Goal: Information Seeking & Learning: Learn about a topic

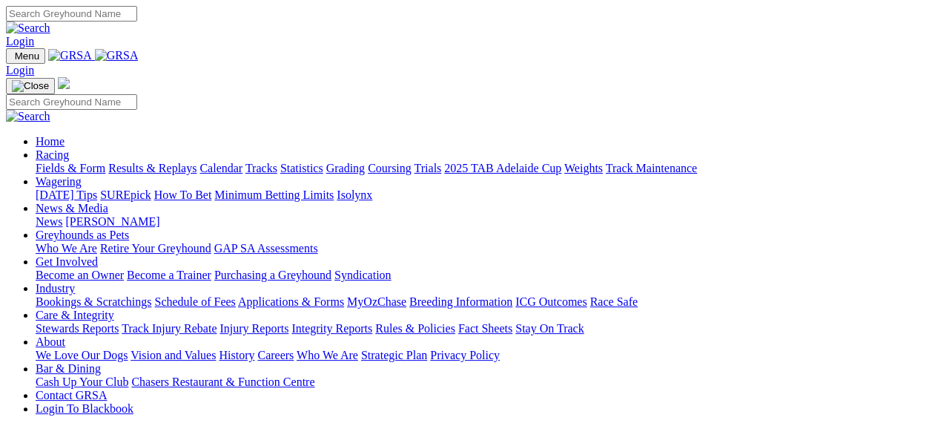
click at [85, 322] on link "Stewards Reports" at bounding box center [77, 328] width 83 height 13
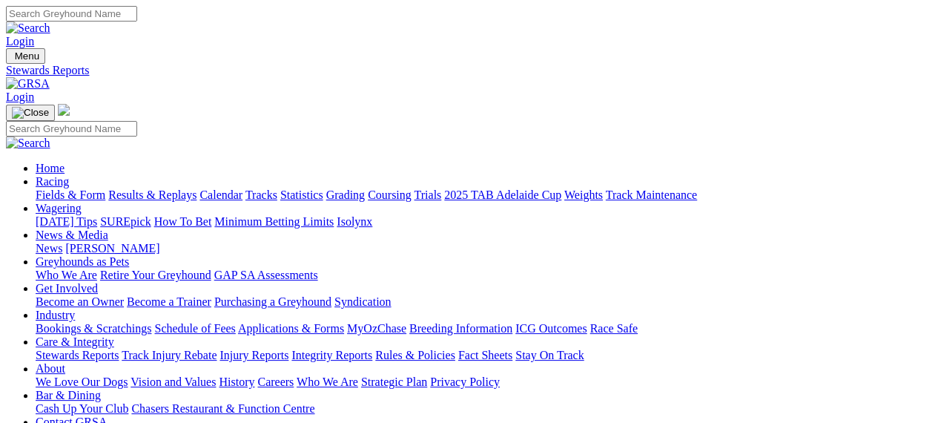
click at [50, 77] on img at bounding box center [28, 83] width 44 height 13
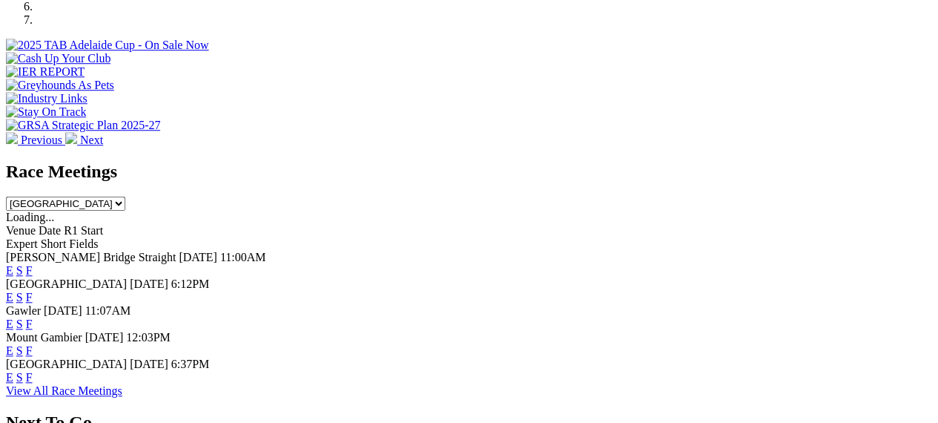
scroll to position [507, 0]
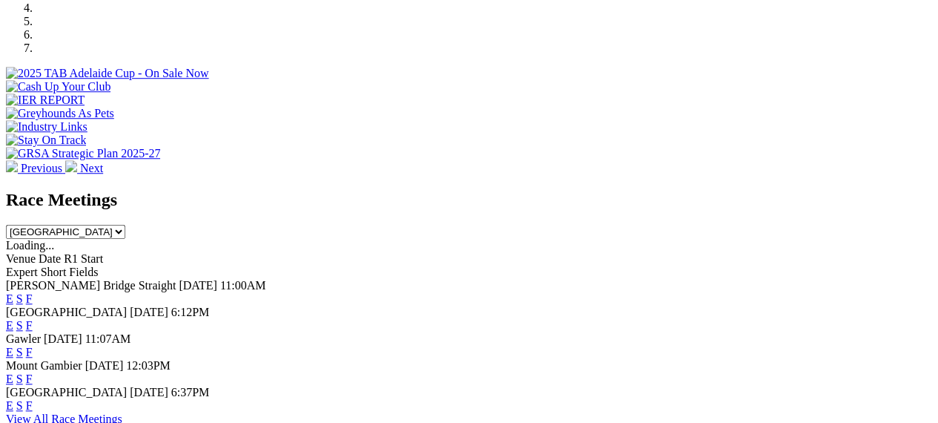
click at [33, 319] on link "F" at bounding box center [29, 325] width 7 height 13
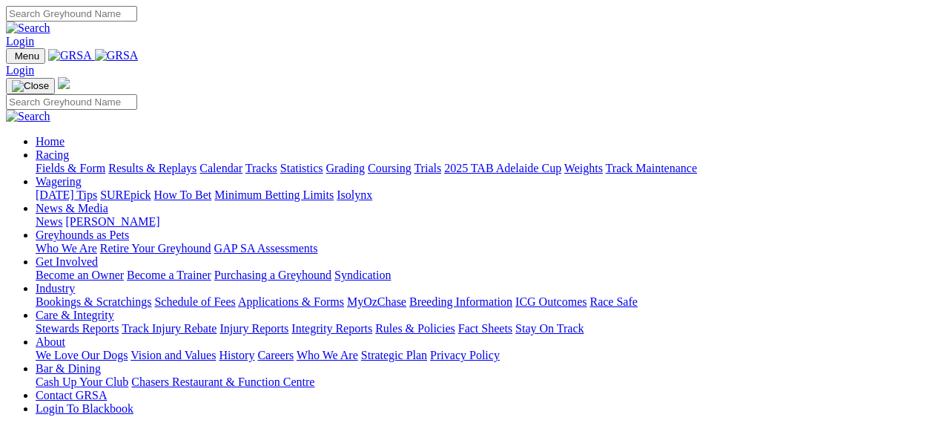
scroll to position [507, 0]
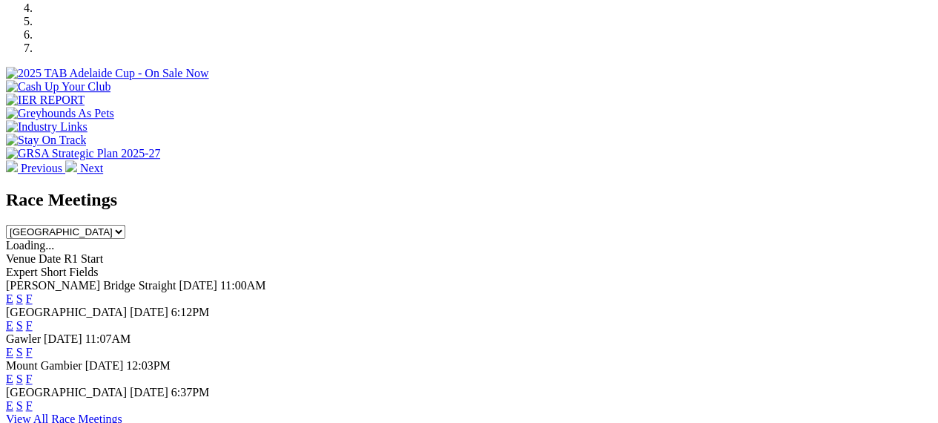
click at [33, 399] on link "F" at bounding box center [29, 405] width 7 height 13
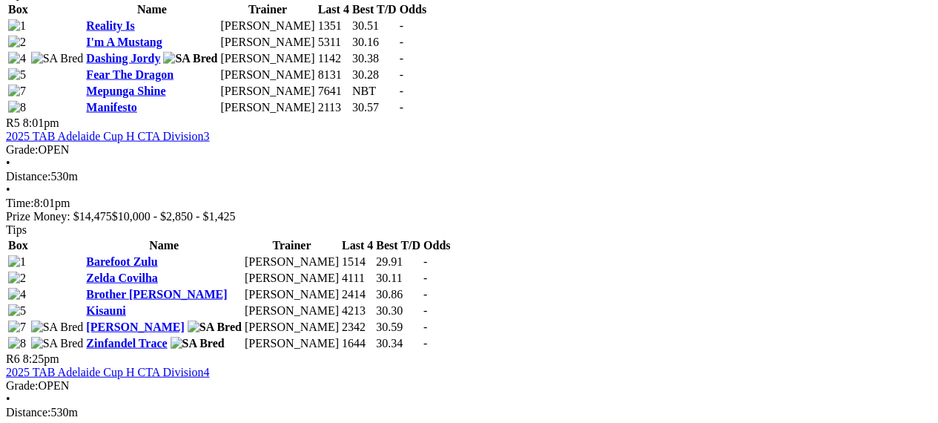
scroll to position [1572, 0]
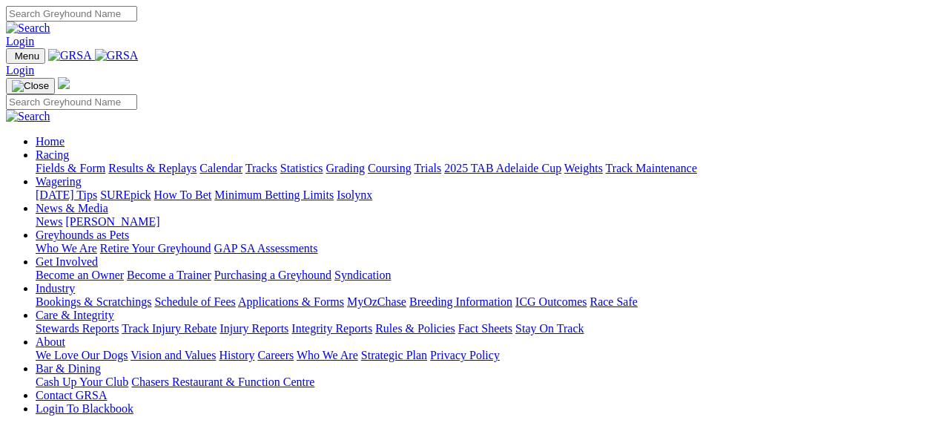
scroll to position [507, 0]
